Goal: Task Accomplishment & Management: Manage account settings

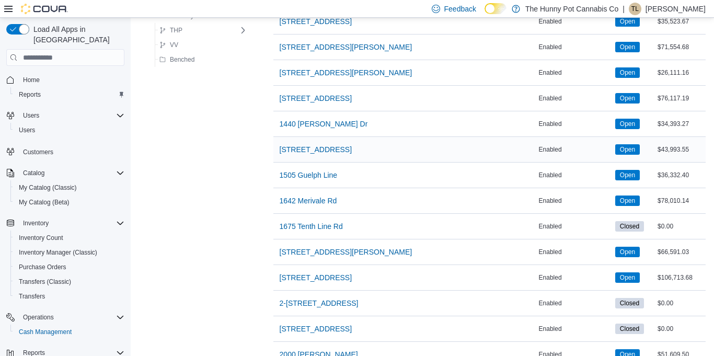
scroll to position [232, 0]
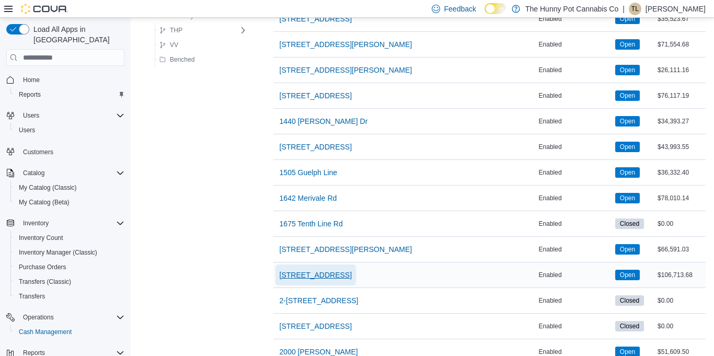
click at [322, 281] on span "[STREET_ADDRESS]" at bounding box center [316, 275] width 72 height 21
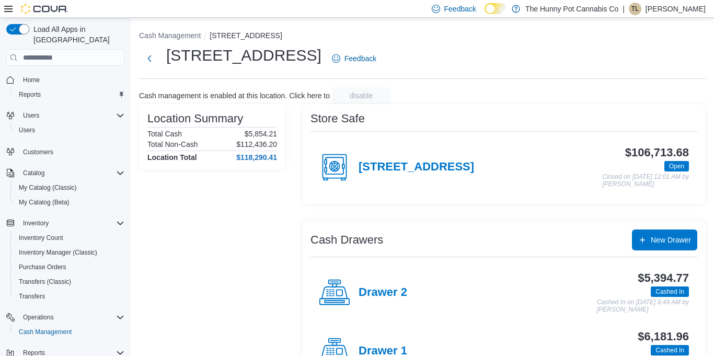
click at [385, 350] on h4 "Drawer 1" at bounding box center [383, 352] width 49 height 14
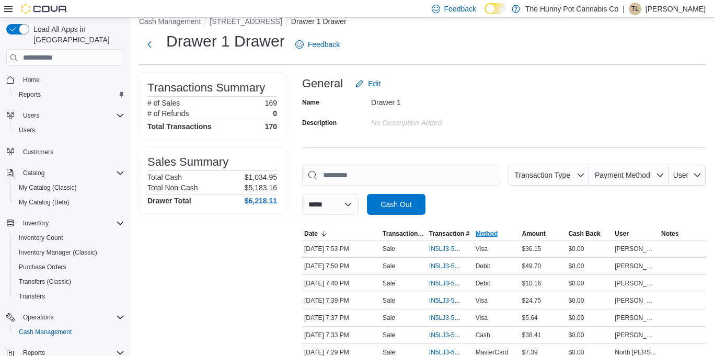
scroll to position [17, 0]
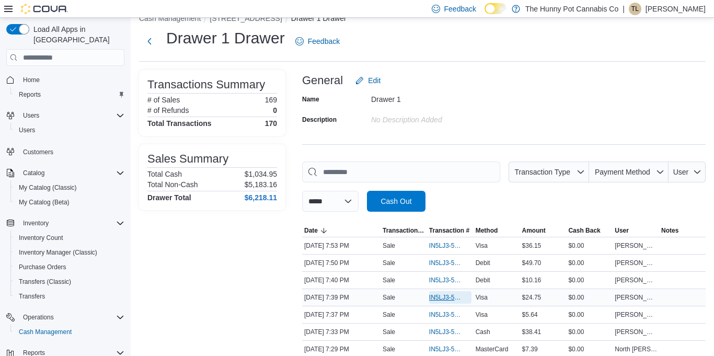
click at [451, 293] on span "IN5LJ3-5957125" at bounding box center [445, 297] width 32 height 8
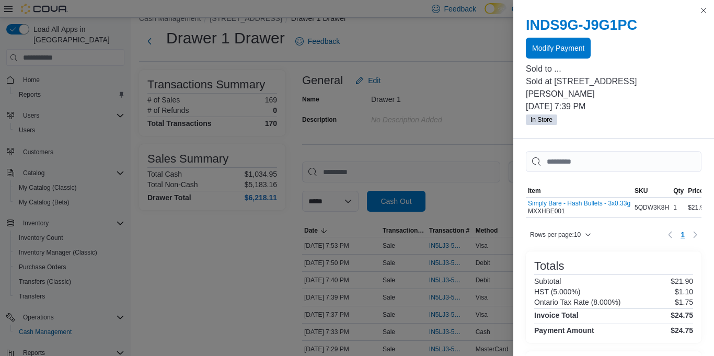
scroll to position [83, 0]
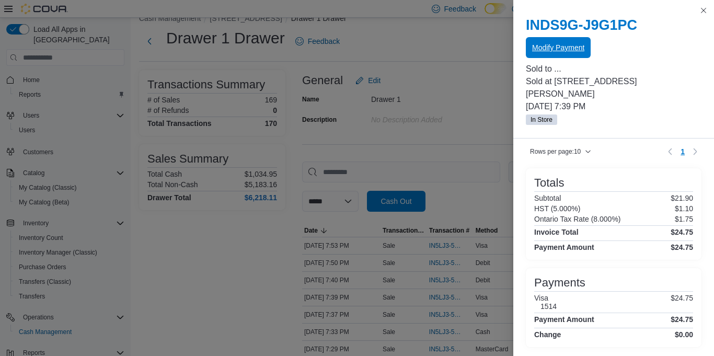
click at [582, 49] on span "Modify Payment" at bounding box center [558, 47] width 52 height 10
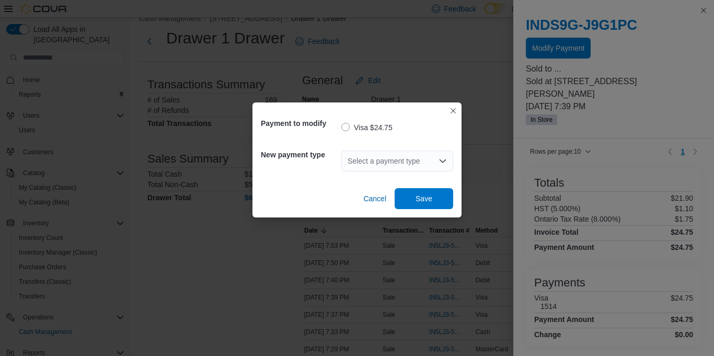
click at [411, 165] on div "Select a payment type" at bounding box center [397, 161] width 112 height 21
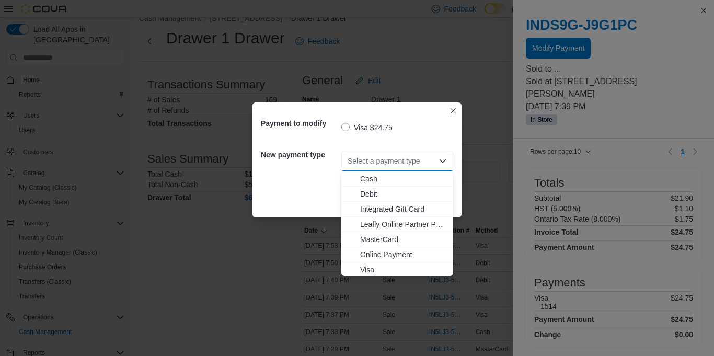
click at [388, 238] on span "MasterCard" at bounding box center [403, 239] width 87 height 10
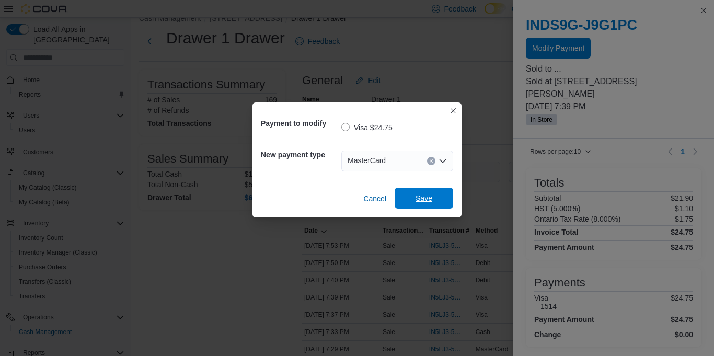
click at [419, 202] on span "Save" at bounding box center [424, 198] width 17 height 10
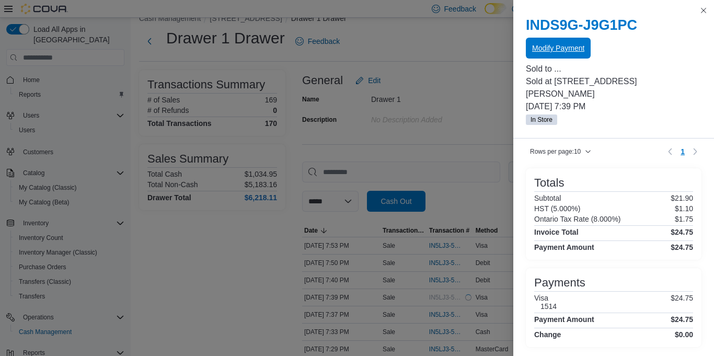
scroll to position [0, 0]
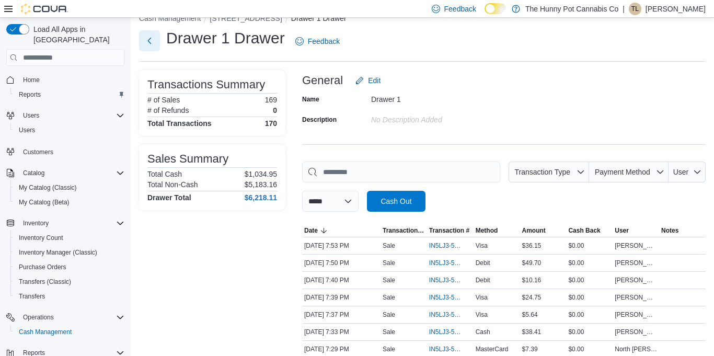
click at [152, 47] on button "Next" at bounding box center [149, 40] width 21 height 21
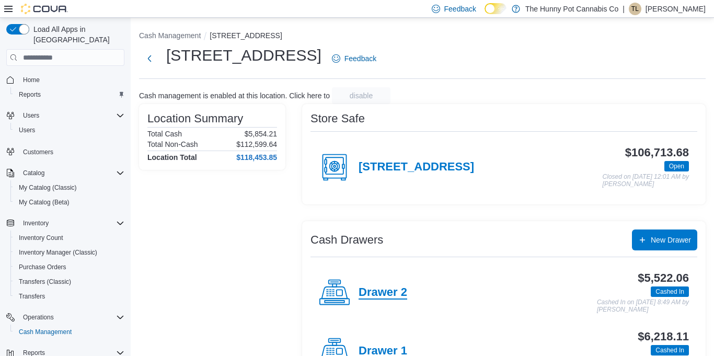
click at [386, 298] on h4 "Drawer 2" at bounding box center [383, 293] width 49 height 14
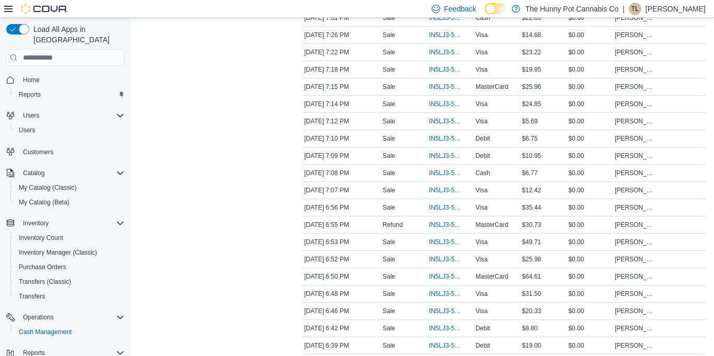
scroll to position [418, 0]
click at [440, 204] on span "IN5LJ3-5956682" at bounding box center [445, 207] width 32 height 8
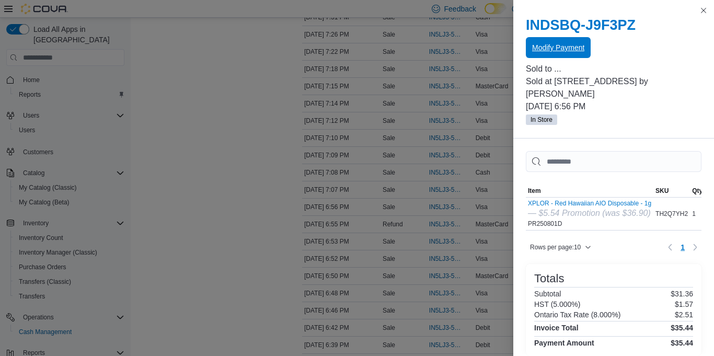
click at [559, 46] on span "Modify Payment" at bounding box center [558, 47] width 52 height 10
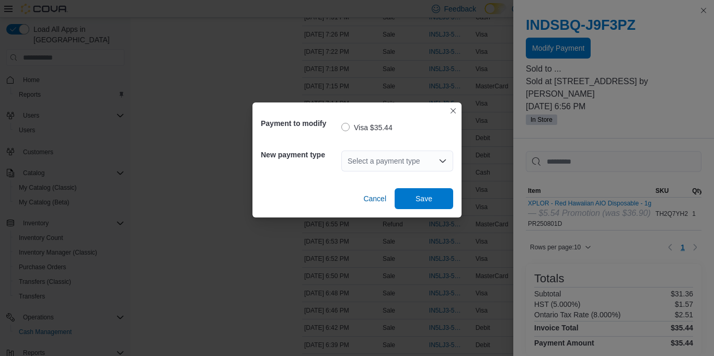
click at [383, 158] on div "Select a payment type" at bounding box center [397, 161] width 112 height 21
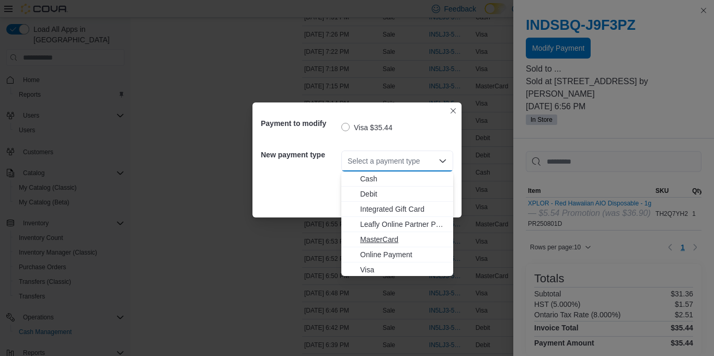
click at [382, 238] on span "MasterCard" at bounding box center [403, 239] width 87 height 10
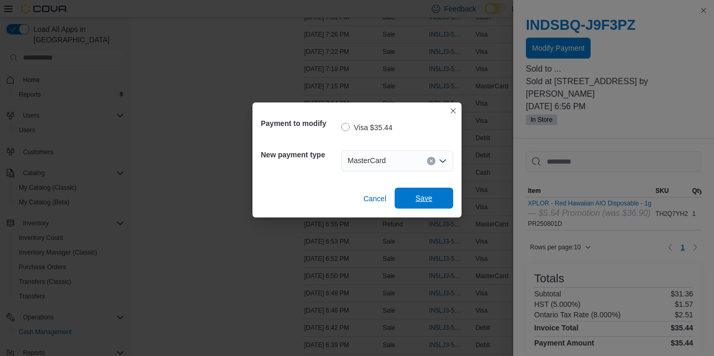
click at [411, 196] on span "Save" at bounding box center [424, 198] width 46 height 21
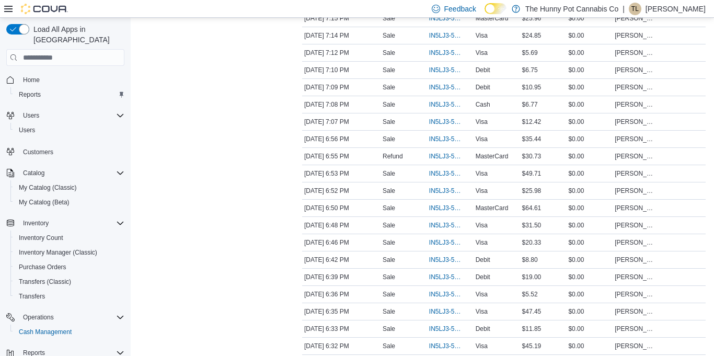
scroll to position [492, 0]
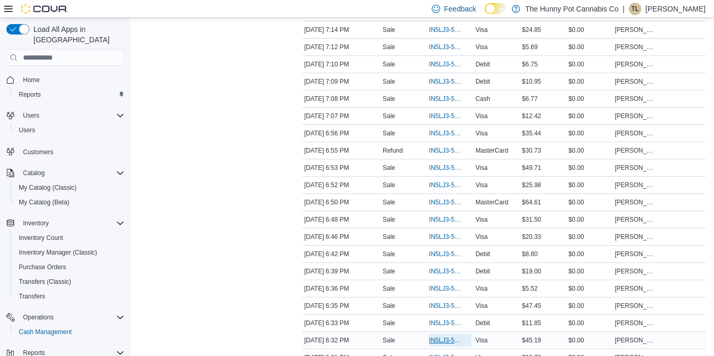
click at [452, 336] on span "IN5LJ3-5956429" at bounding box center [445, 340] width 32 height 8
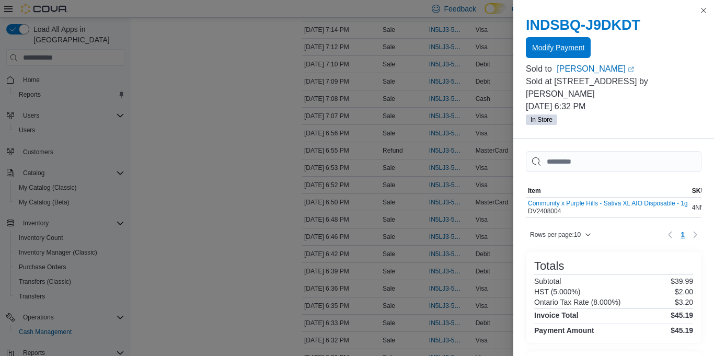
click at [547, 54] on span "Modify Payment" at bounding box center [558, 47] width 52 height 21
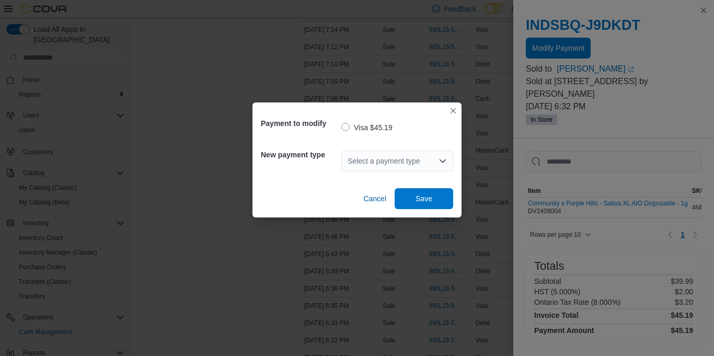
click at [362, 171] on div "Select a payment type" at bounding box center [397, 160] width 112 height 33
click at [365, 169] on div "Select a payment type" at bounding box center [397, 161] width 112 height 21
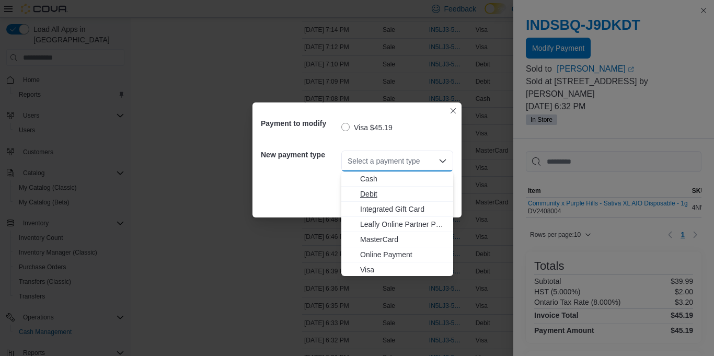
drag, startPoint x: 368, startPoint y: 201, endPoint x: 371, endPoint y: 192, distance: 9.3
click at [371, 192] on div "Cash Debit Integrated Gift Card Leafly Online Partner Payment MasterCard Online…" at bounding box center [397, 224] width 112 height 106
click at [371, 192] on span "Debit" at bounding box center [403, 194] width 87 height 10
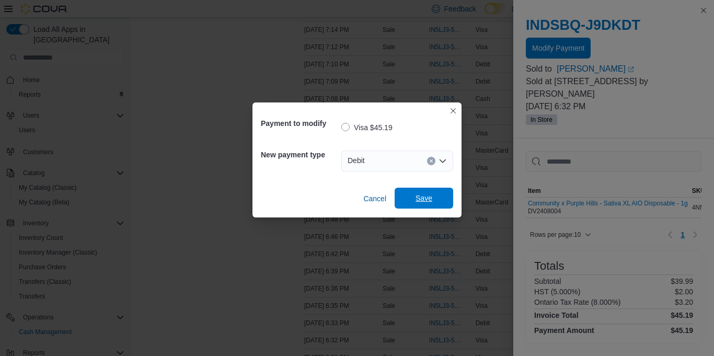
click at [415, 196] on span "Save" at bounding box center [424, 198] width 46 height 21
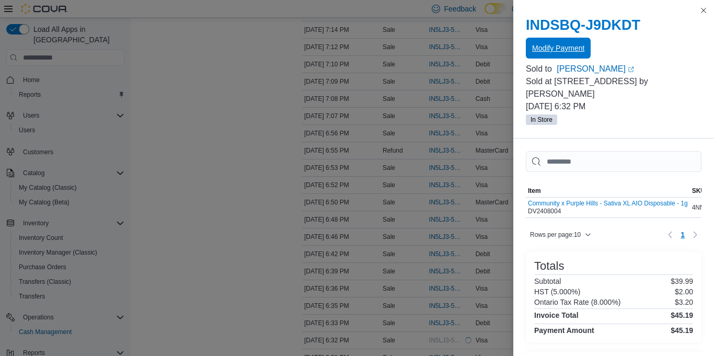
scroll to position [83, 0]
